Goal: Transaction & Acquisition: Purchase product/service

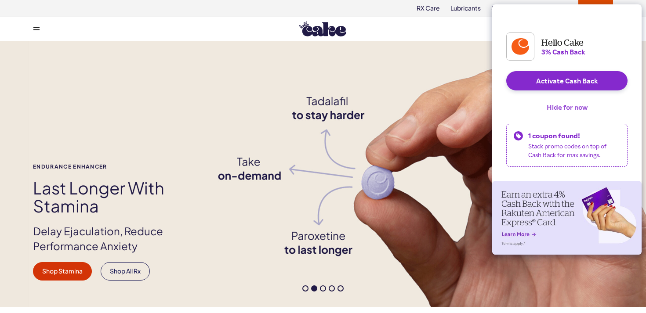
click at [565, 113] on button "Hide for now" at bounding box center [566, 106] width 55 height 19
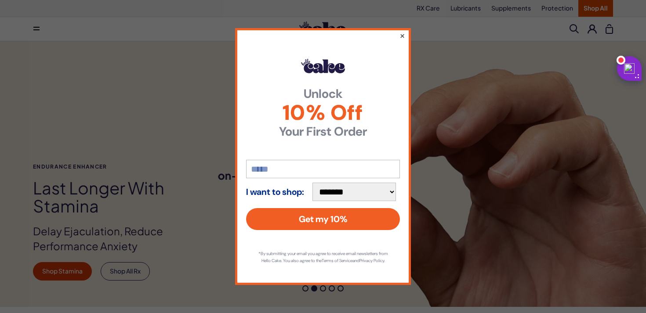
click at [401, 31] on button "×" at bounding box center [402, 35] width 6 height 11
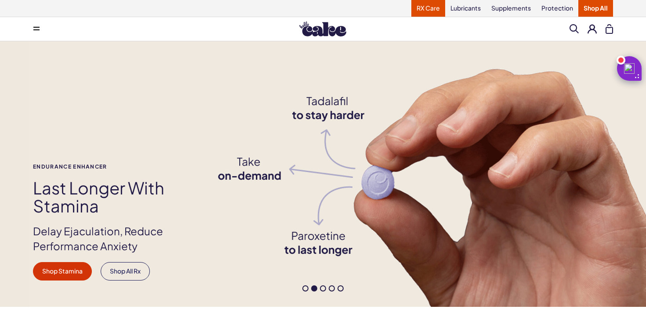
click at [423, 8] on link "RX Care" at bounding box center [428, 8] width 34 height 17
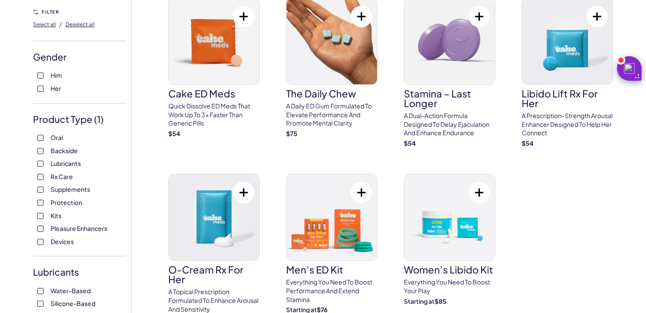
scroll to position [47, 0]
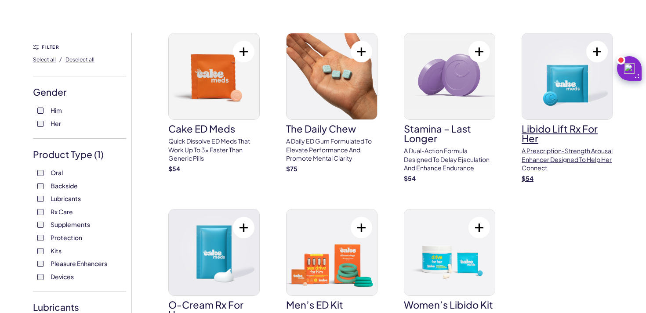
click at [575, 67] on img at bounding box center [567, 76] width 90 height 86
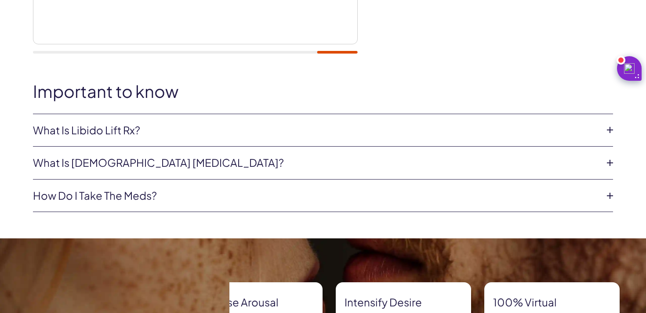
scroll to position [345, 0]
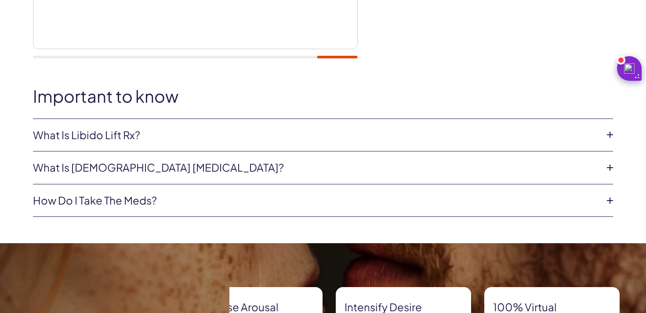
click at [126, 133] on link "What is Libido Lift Rx?" at bounding box center [316, 135] width 566 height 15
